Goal: Task Accomplishment & Management: Complete application form

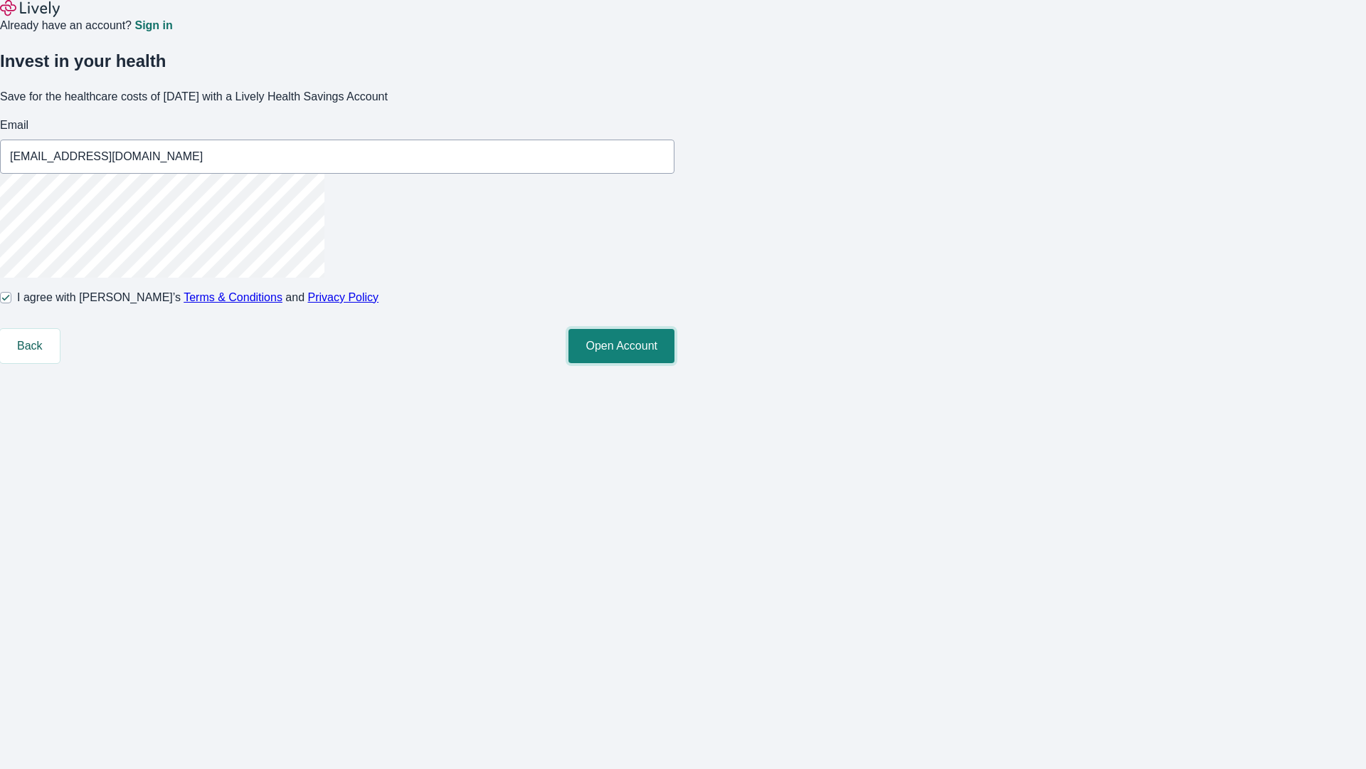
click at [675, 363] on button "Open Account" at bounding box center [622, 346] width 106 height 34
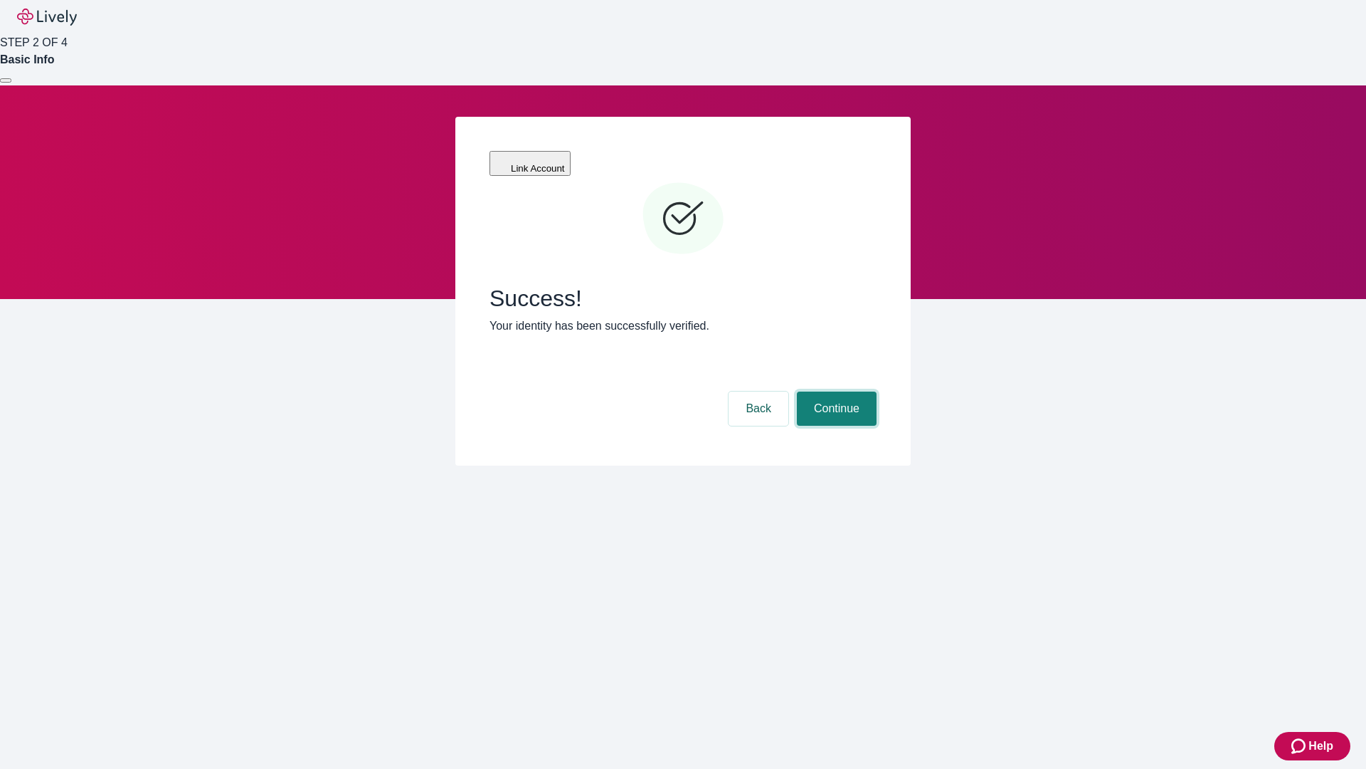
click at [835, 391] on button "Continue" at bounding box center [837, 408] width 80 height 34
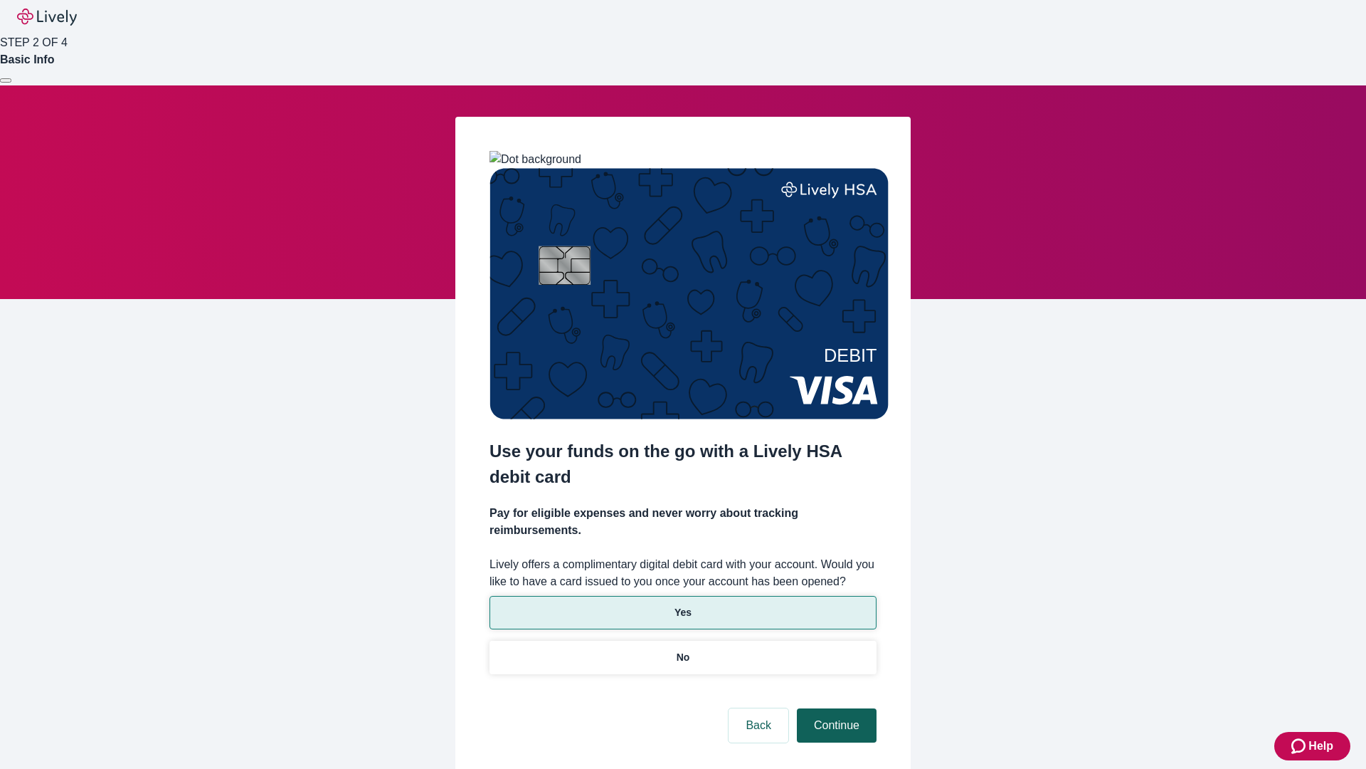
click at [683, 605] on p "Yes" at bounding box center [683, 612] width 17 height 15
click at [835, 708] on button "Continue" at bounding box center [837, 725] width 80 height 34
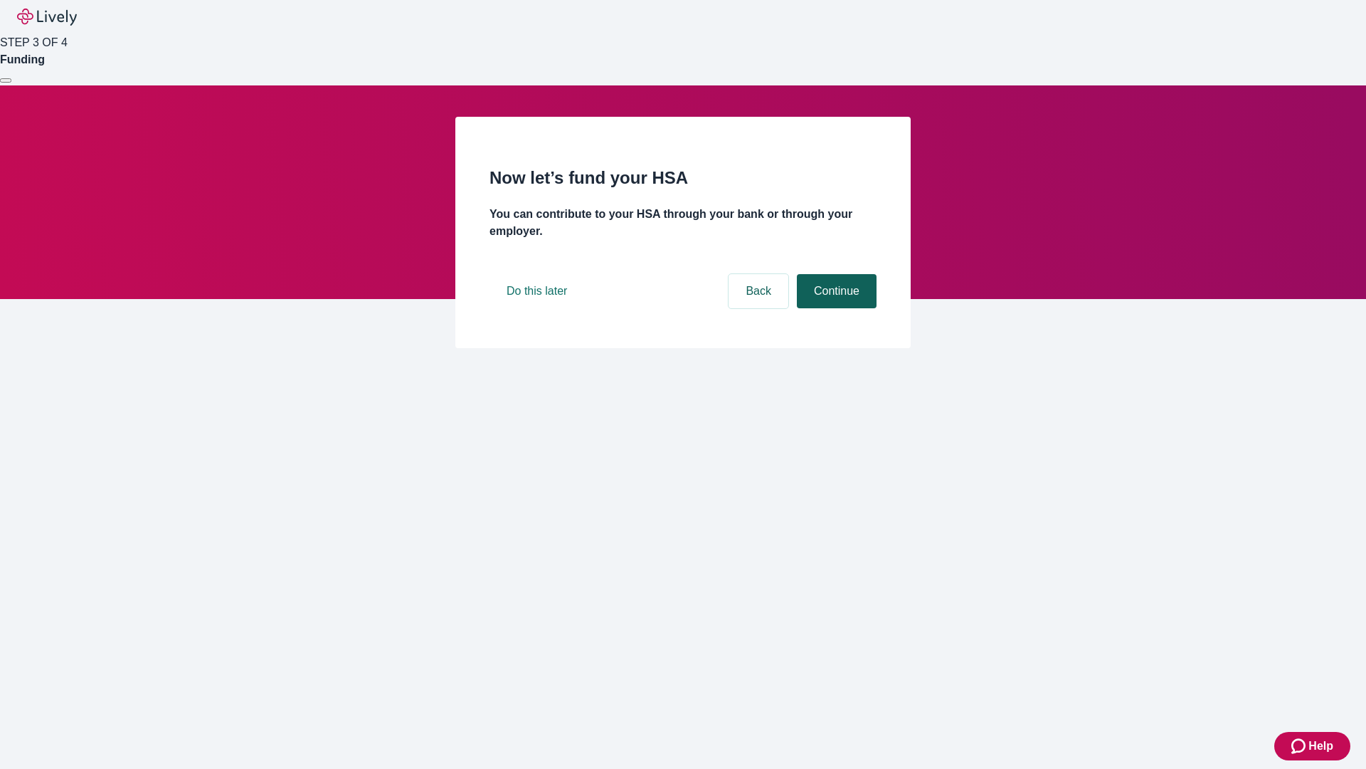
click at [835, 308] on button "Continue" at bounding box center [837, 291] width 80 height 34
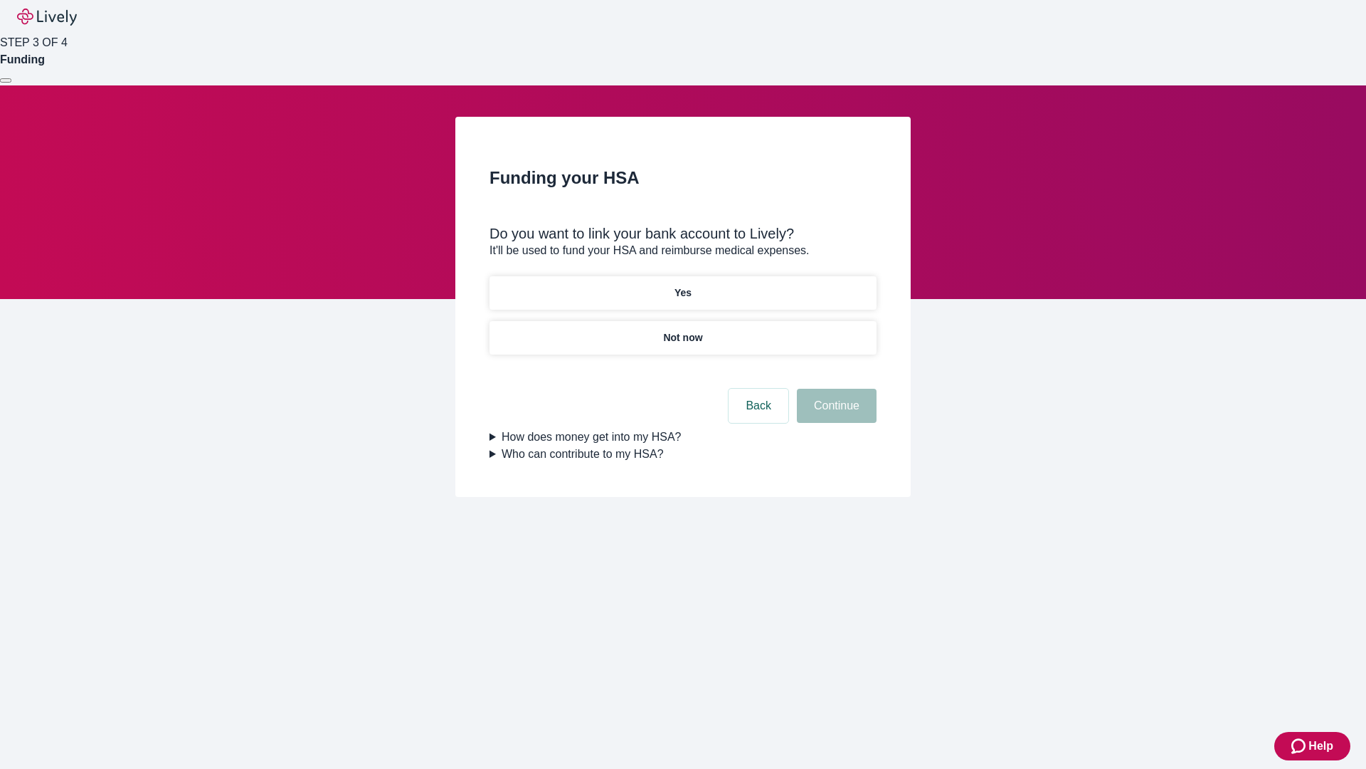
click at [683, 330] on p "Not now" at bounding box center [682, 337] width 39 height 15
click at [835, 414] on button "Continue" at bounding box center [837, 406] width 80 height 34
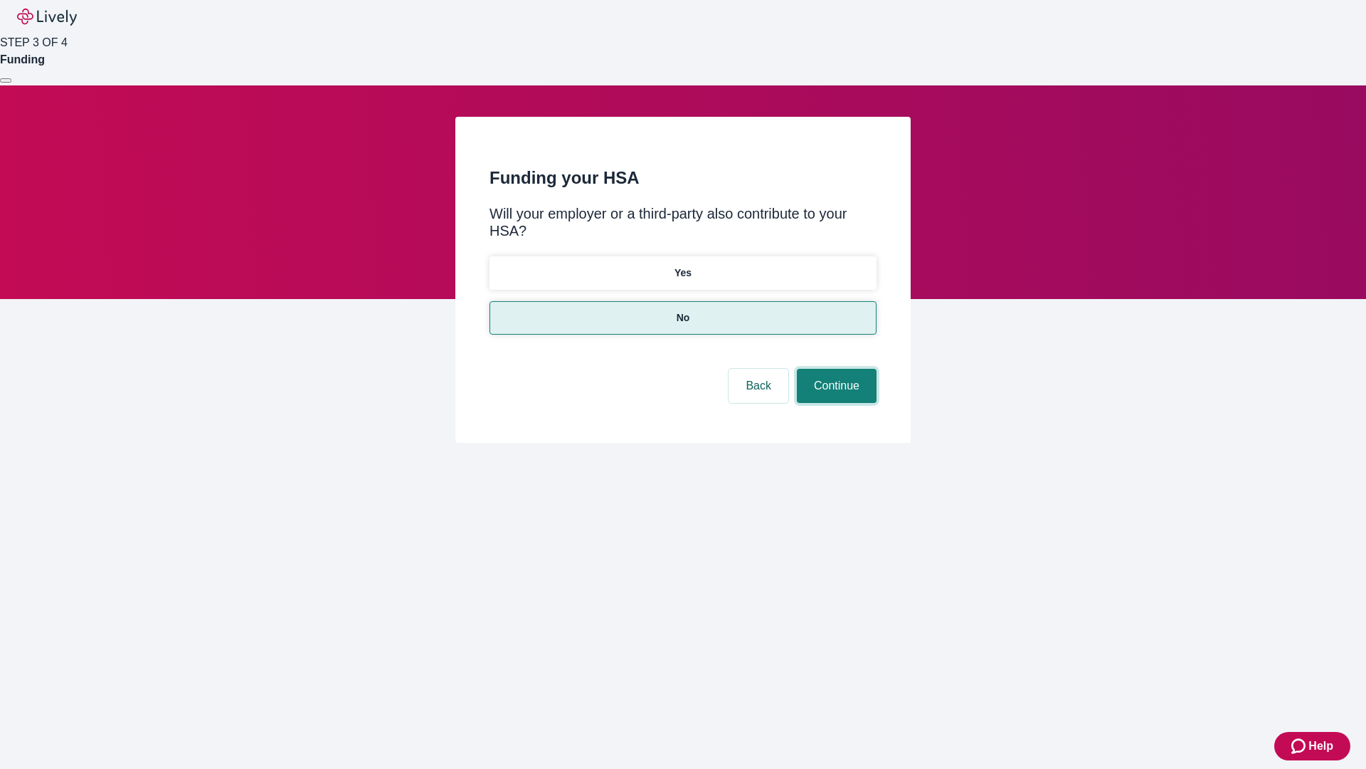
click at [835, 369] on button "Continue" at bounding box center [837, 386] width 80 height 34
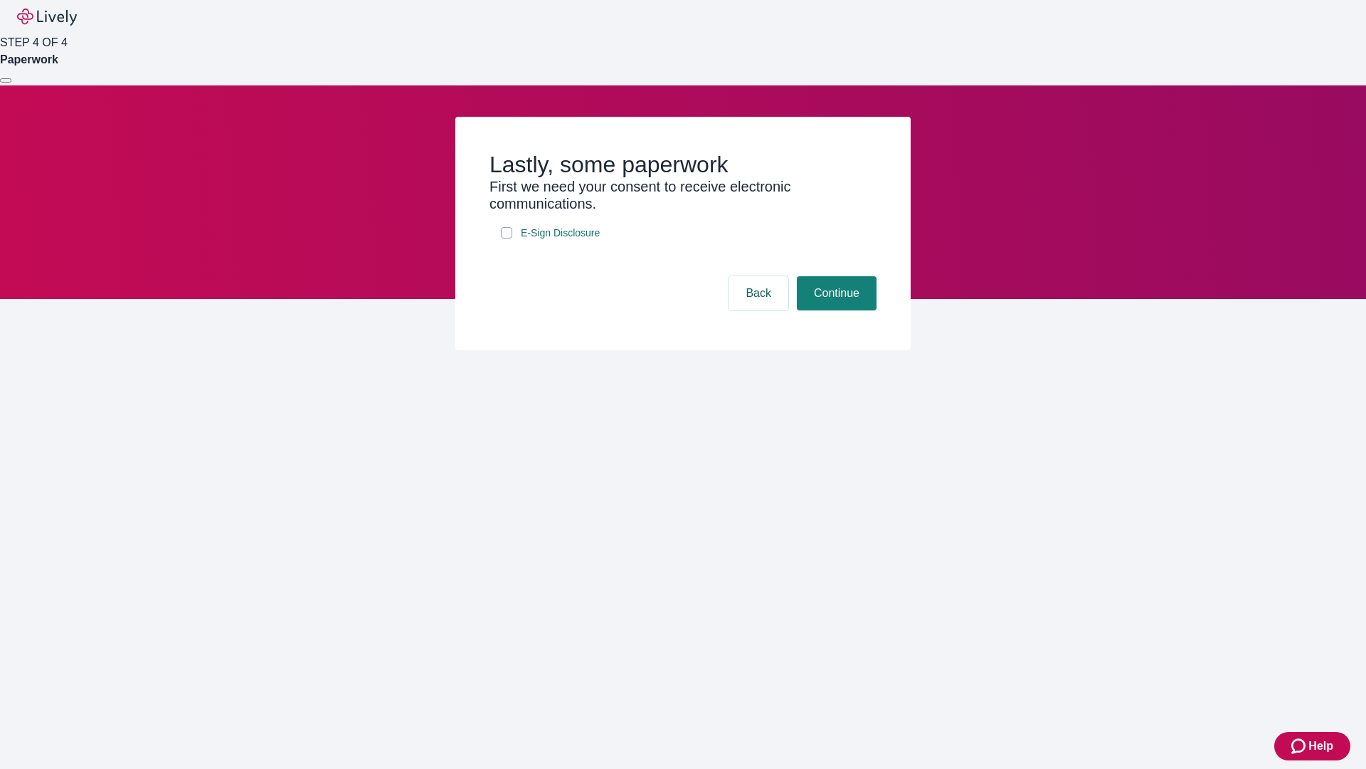
click at [507, 238] on input "E-Sign Disclosure" at bounding box center [506, 232] width 11 height 11
checkbox input "true"
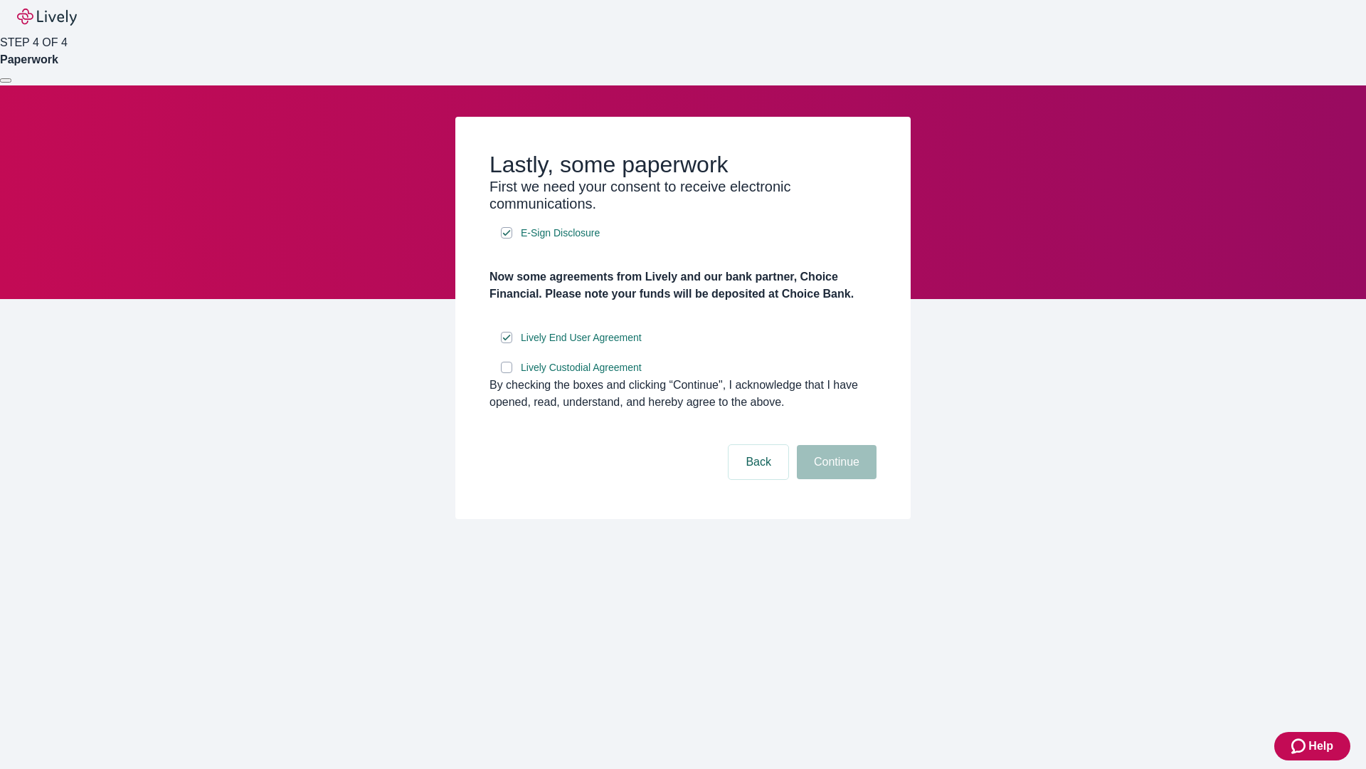
click at [507, 373] on input "Lively Custodial Agreement" at bounding box center [506, 367] width 11 height 11
checkbox input "true"
click at [835, 479] on button "Continue" at bounding box center [837, 462] width 80 height 34
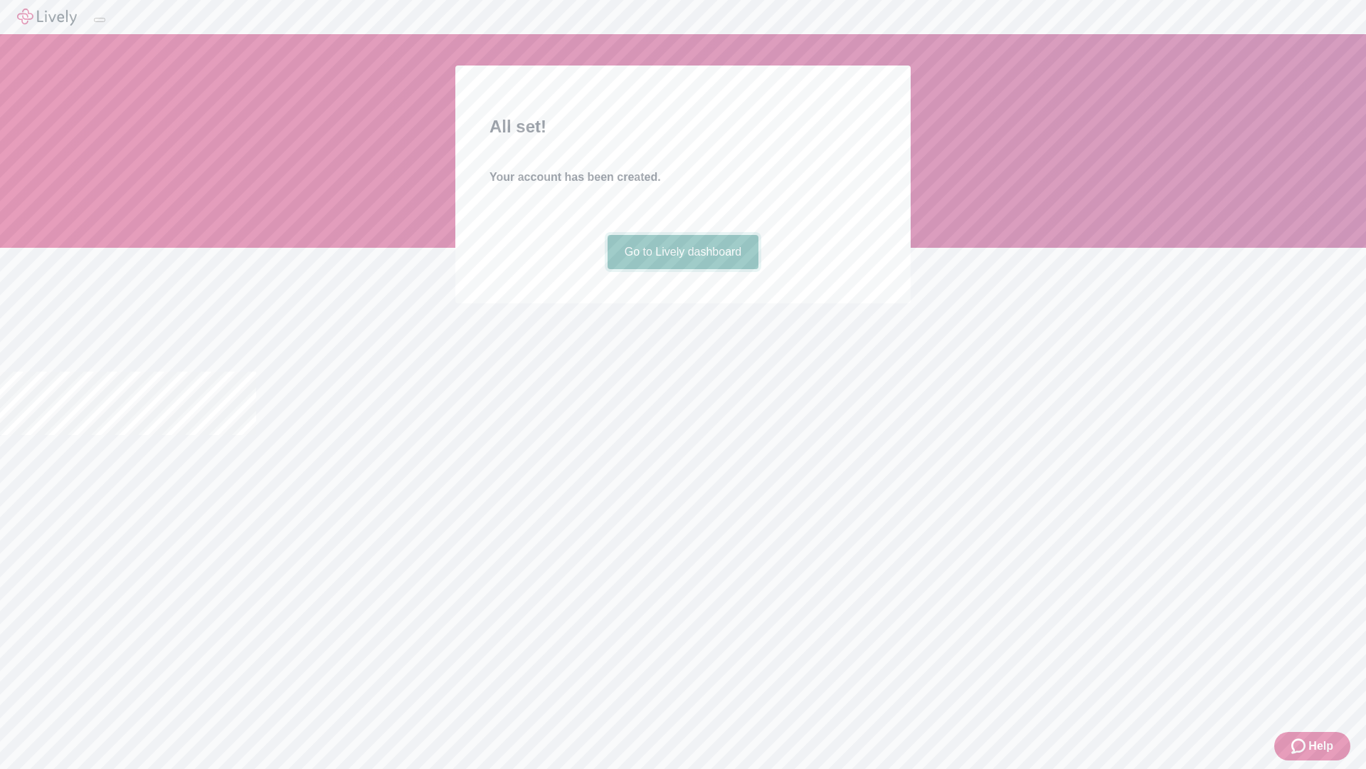
click at [683, 269] on link "Go to Lively dashboard" at bounding box center [684, 252] width 152 height 34
